Goal: Check status

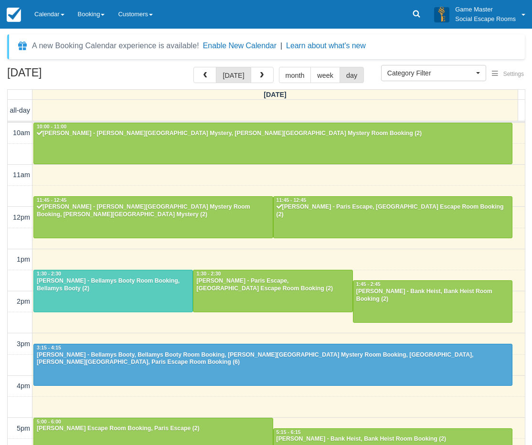
select select
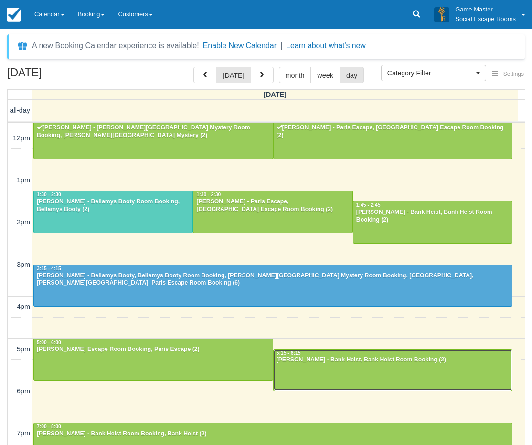
click at [292, 373] on div at bounding box center [393, 370] width 239 height 41
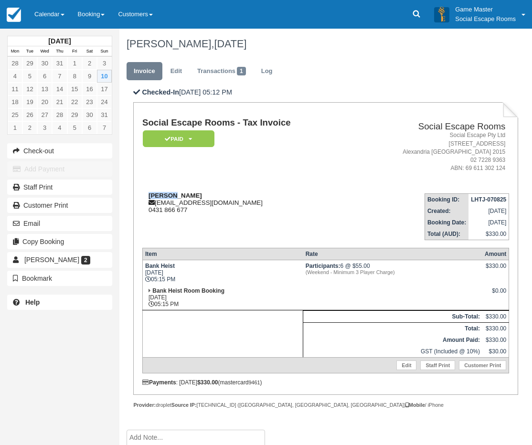
drag, startPoint x: 179, startPoint y: 196, endPoint x: 149, endPoint y: 193, distance: 30.2
click at [149, 193] on div "Fei Xie chwiip@gmail.com 0431 866 677" at bounding box center [247, 202] width 211 height 21
copy strong "Fei Xie"
click at [58, 17] on link "Calendar" at bounding box center [49, 14] width 43 height 29
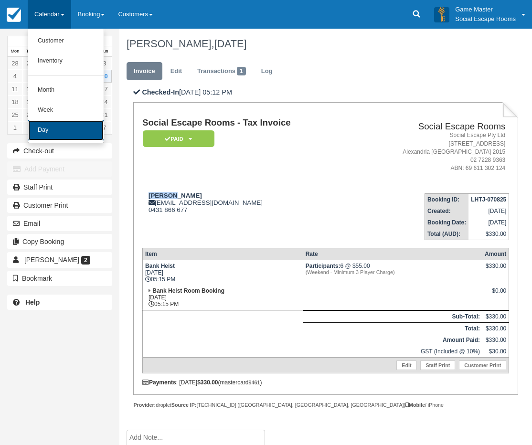
click at [63, 129] on link "Day" at bounding box center [65, 130] width 75 height 20
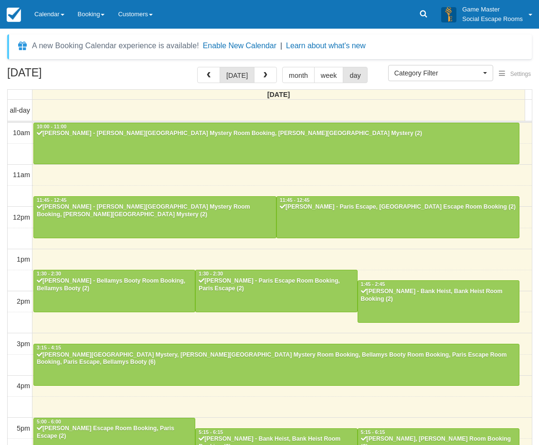
select select
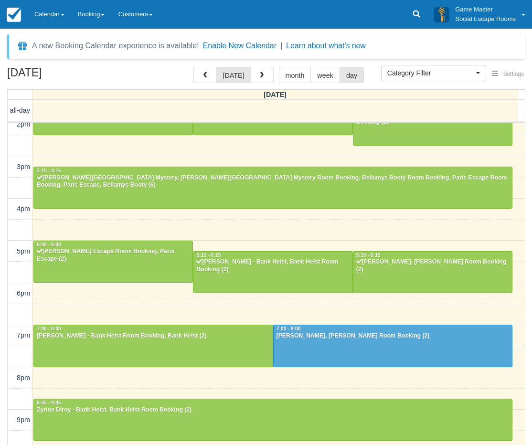
scroll to position [177, 0]
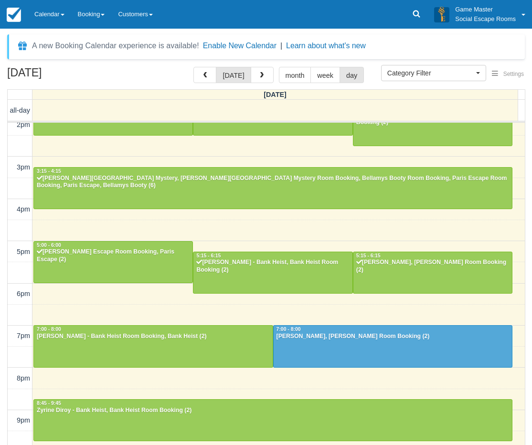
click at [1, 354] on div "August 10, 2025 today month week day Sunday all-day 10am 11am 12pm 1pm 2pm 3pm …" at bounding box center [266, 270] width 532 height 407
click at [121, 350] on div at bounding box center [153, 346] width 239 height 41
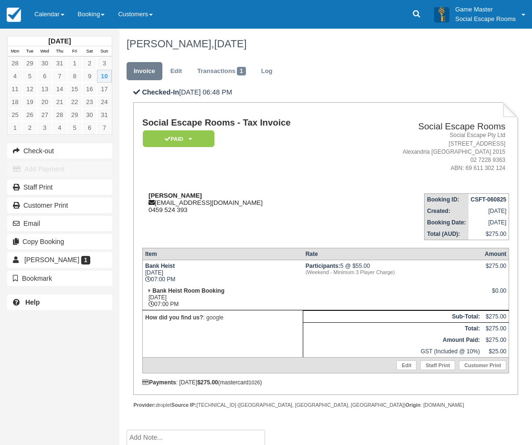
click at [160, 195] on strong "[PERSON_NAME]" at bounding box center [176, 195] width 54 height 7
drag, startPoint x: 160, startPoint y: 195, endPoint x: 173, endPoint y: 195, distance: 13.4
click at [173, 195] on strong "[PERSON_NAME]" at bounding box center [176, 195] width 54 height 7
copy strong "Lauren Lim"
